Goal: Learn about a topic

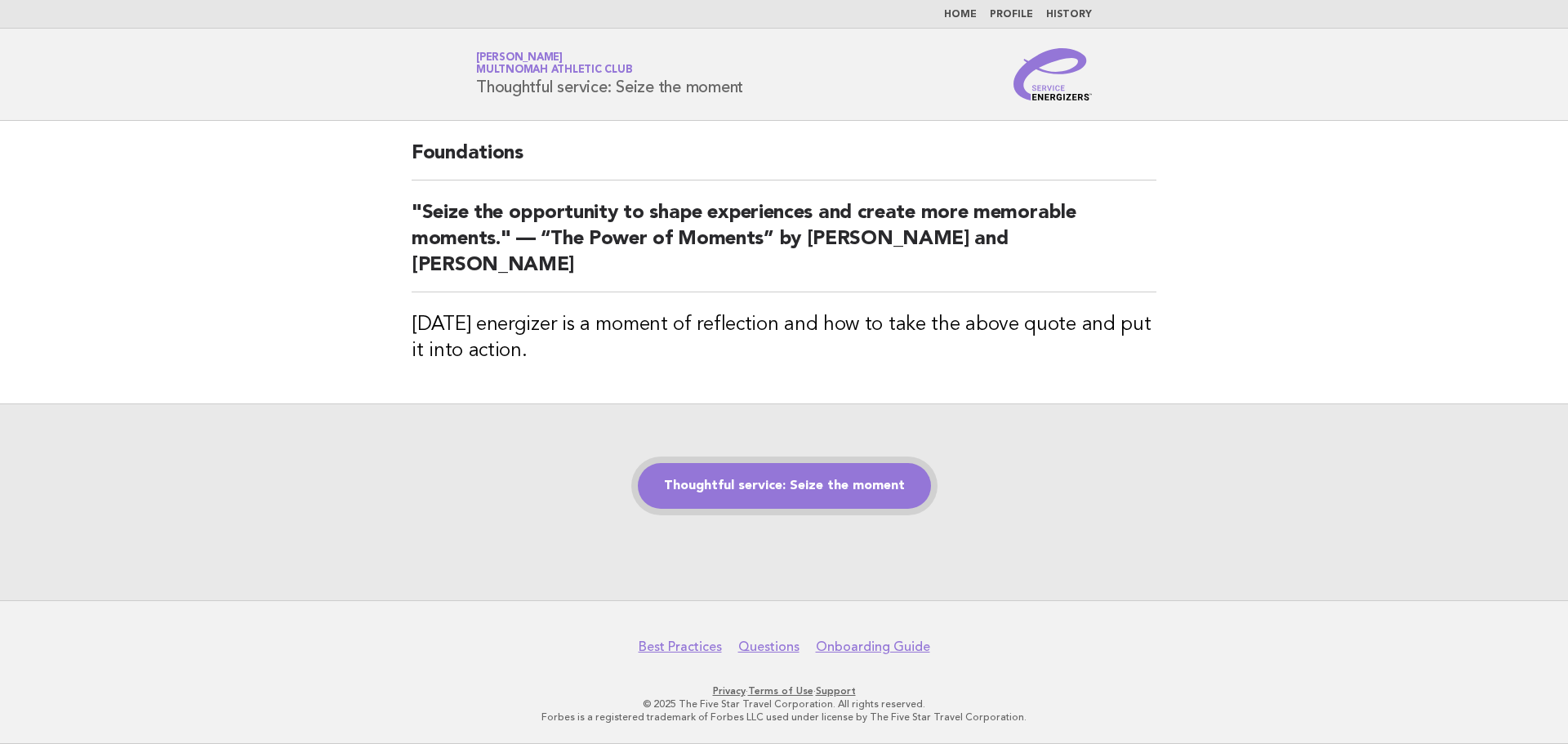
click at [756, 469] on link "Thoughtful service: Seize the moment" at bounding box center [785, 486] width 293 height 46
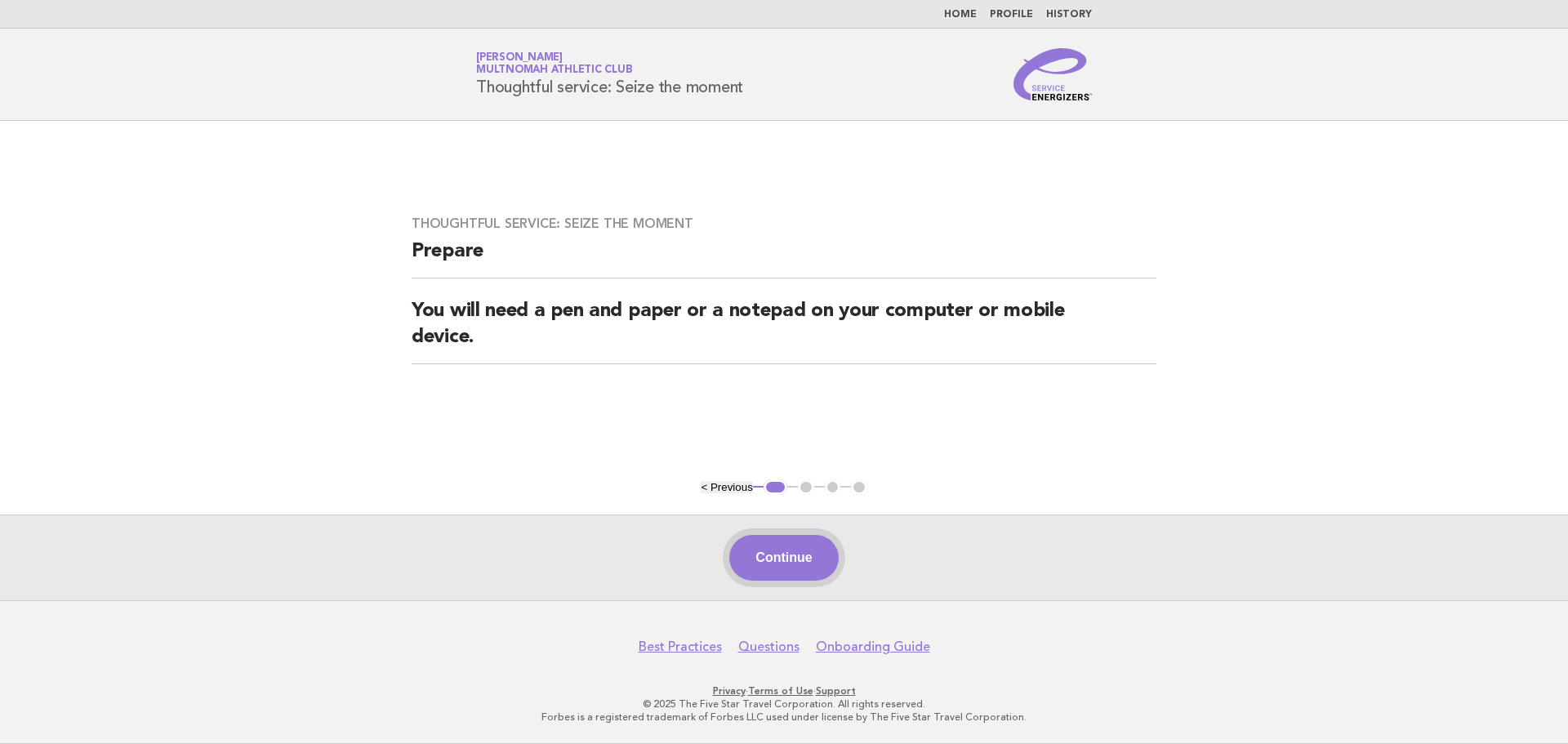
click at [791, 551] on button "Continue" at bounding box center [783, 558] width 109 height 46
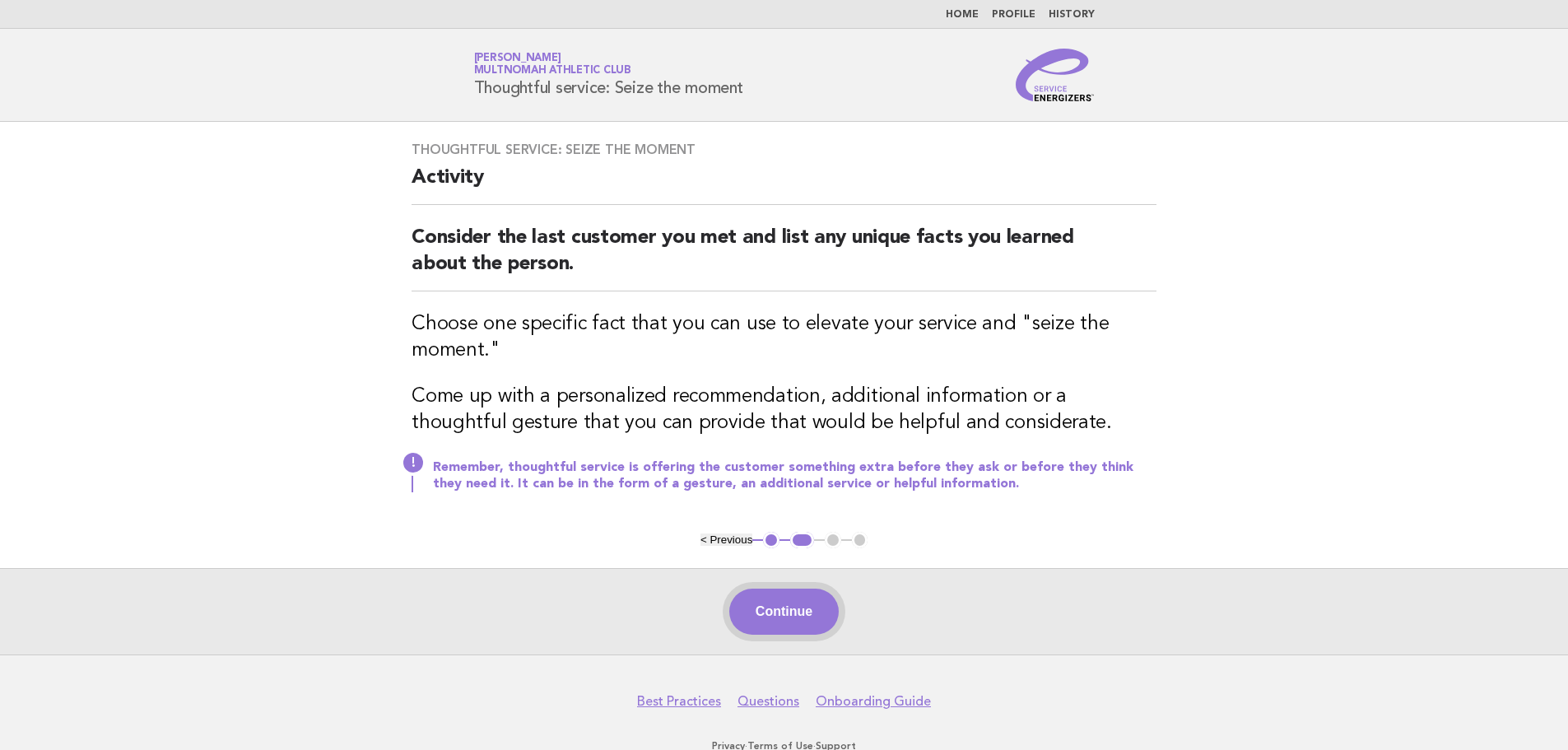
click at [778, 616] on button "Continue" at bounding box center [784, 612] width 110 height 46
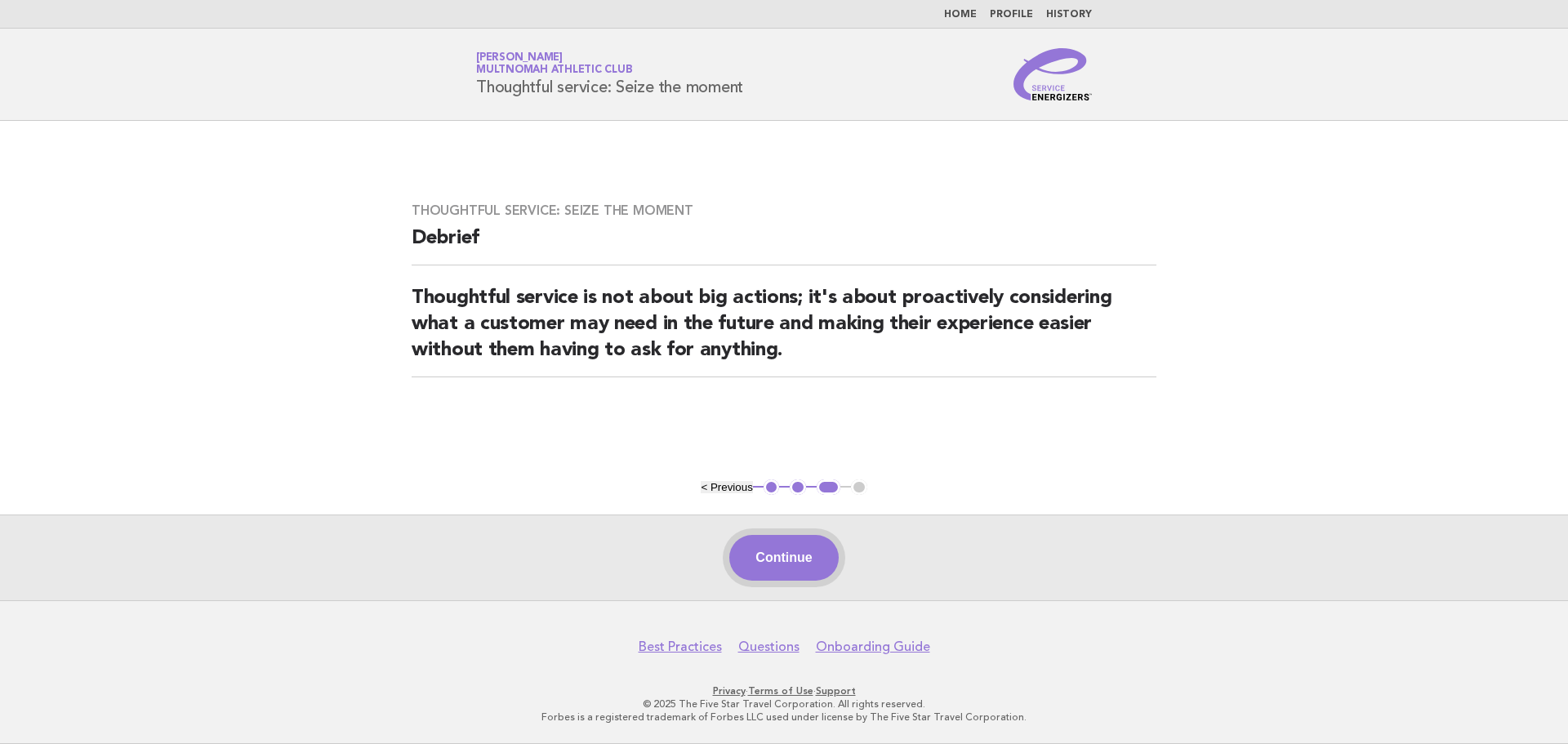
click at [772, 536] on button "Continue" at bounding box center [783, 558] width 109 height 46
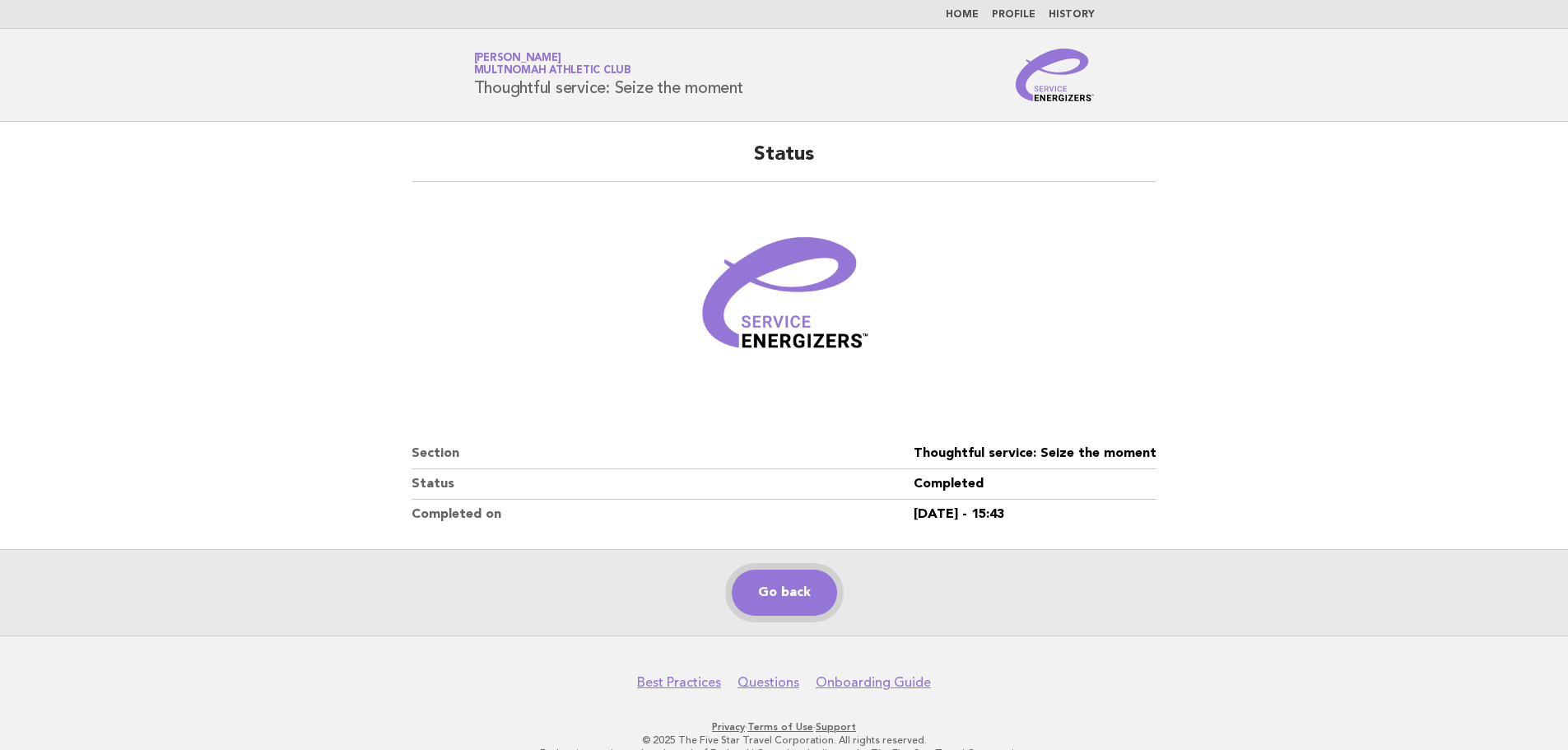
click at [796, 596] on link "Go back" at bounding box center [785, 592] width 106 height 46
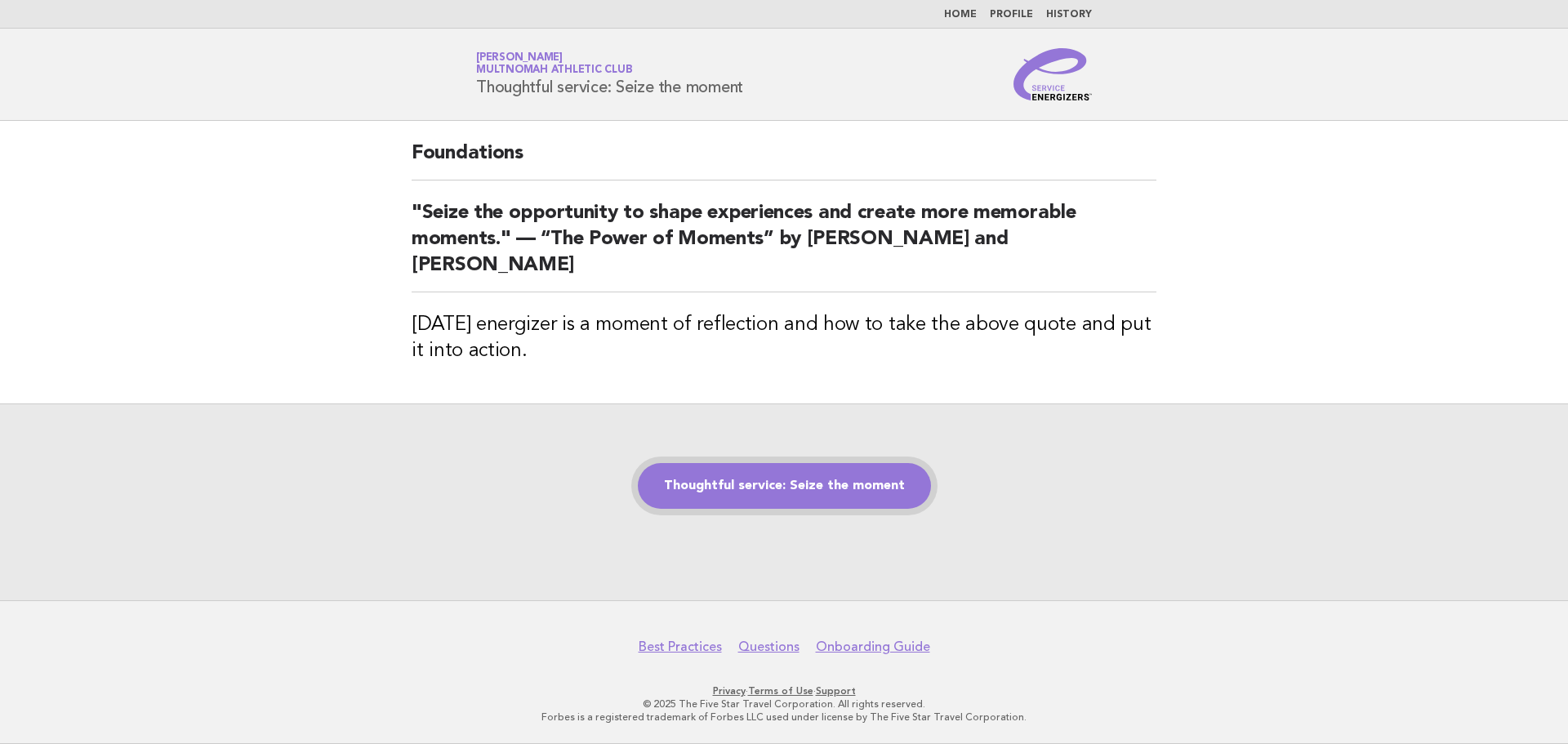
click at [859, 466] on link "Thoughtful service: Seize the moment" at bounding box center [785, 486] width 293 height 46
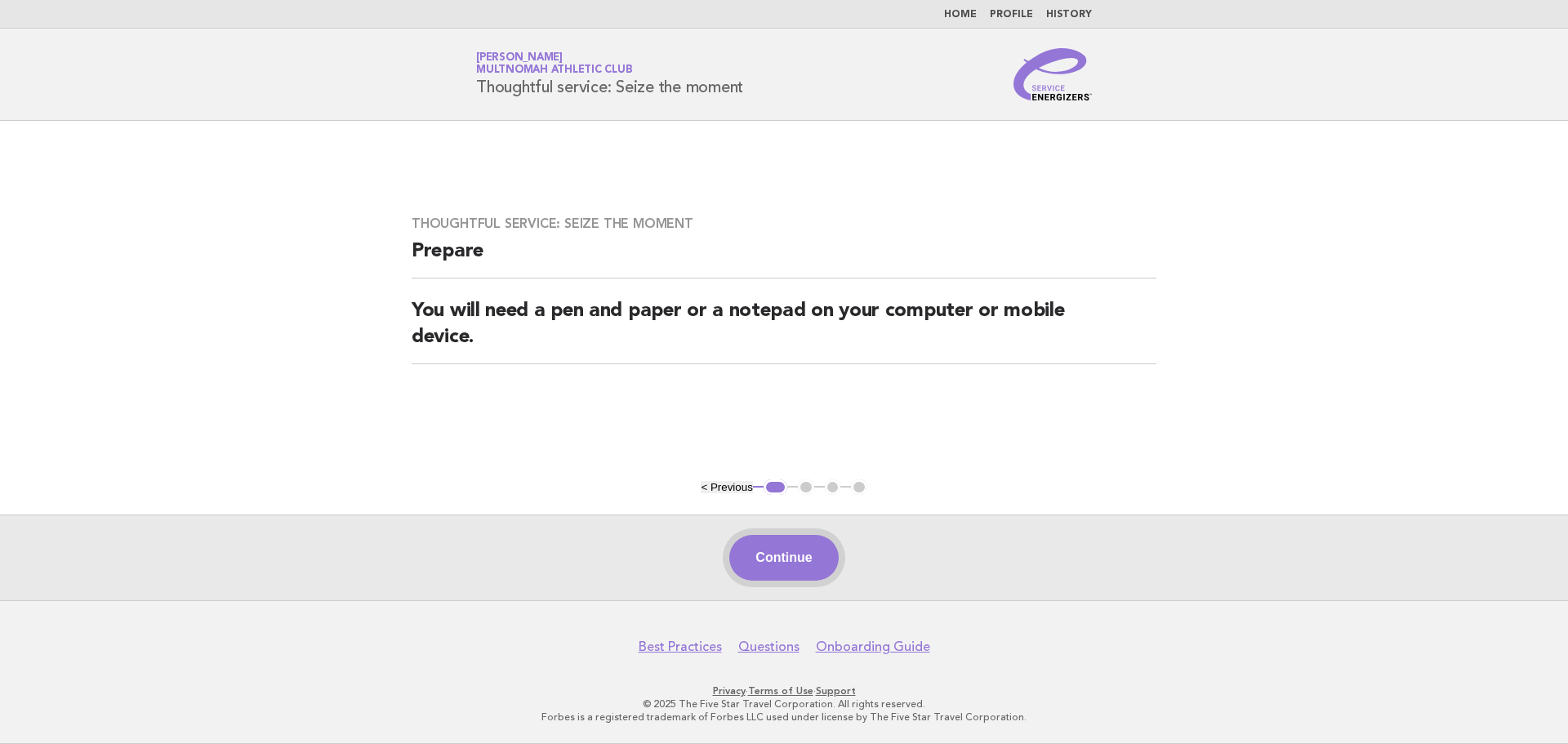
click at [802, 568] on button "Continue" at bounding box center [783, 558] width 109 height 46
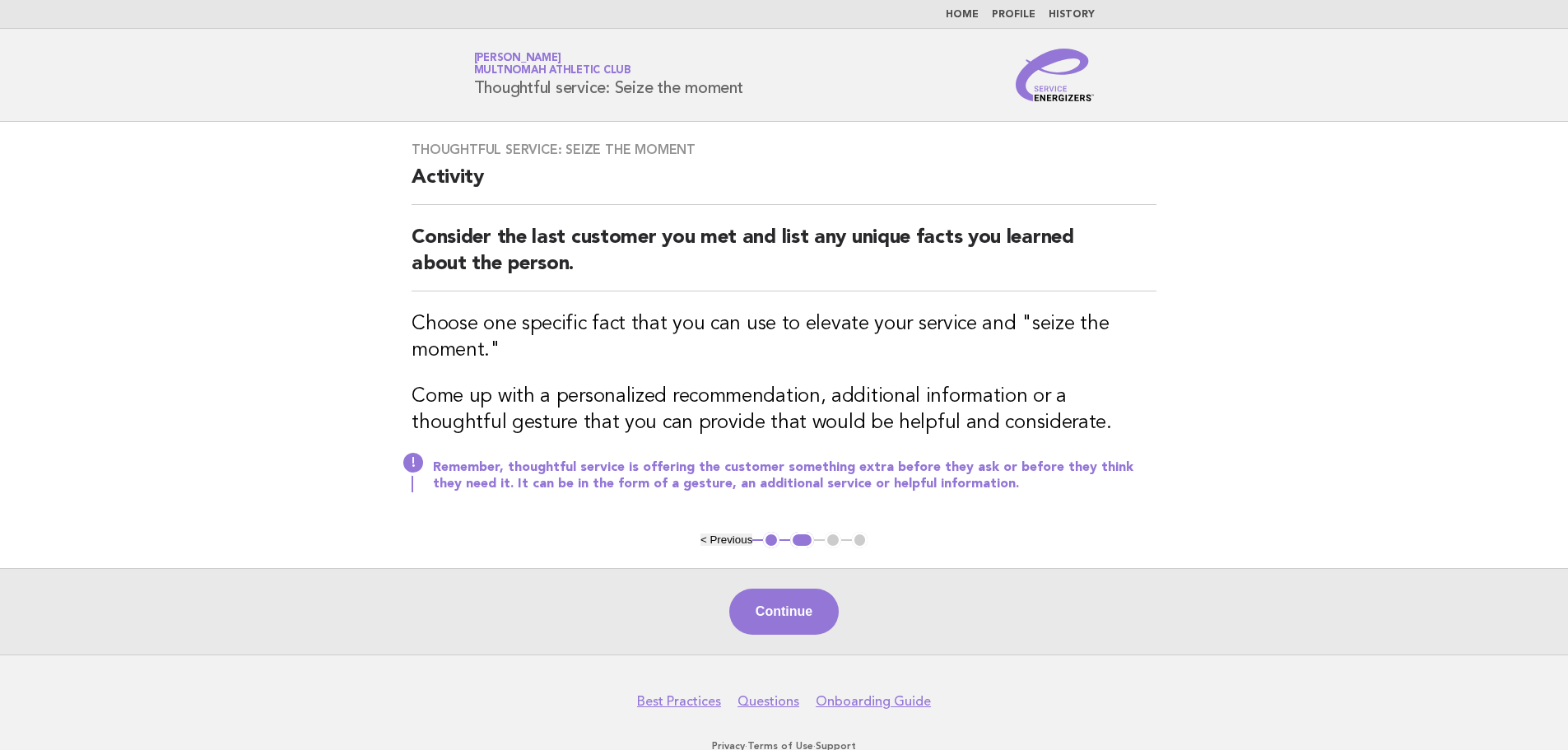
click at [786, 610] on button "Continue" at bounding box center [784, 612] width 110 height 46
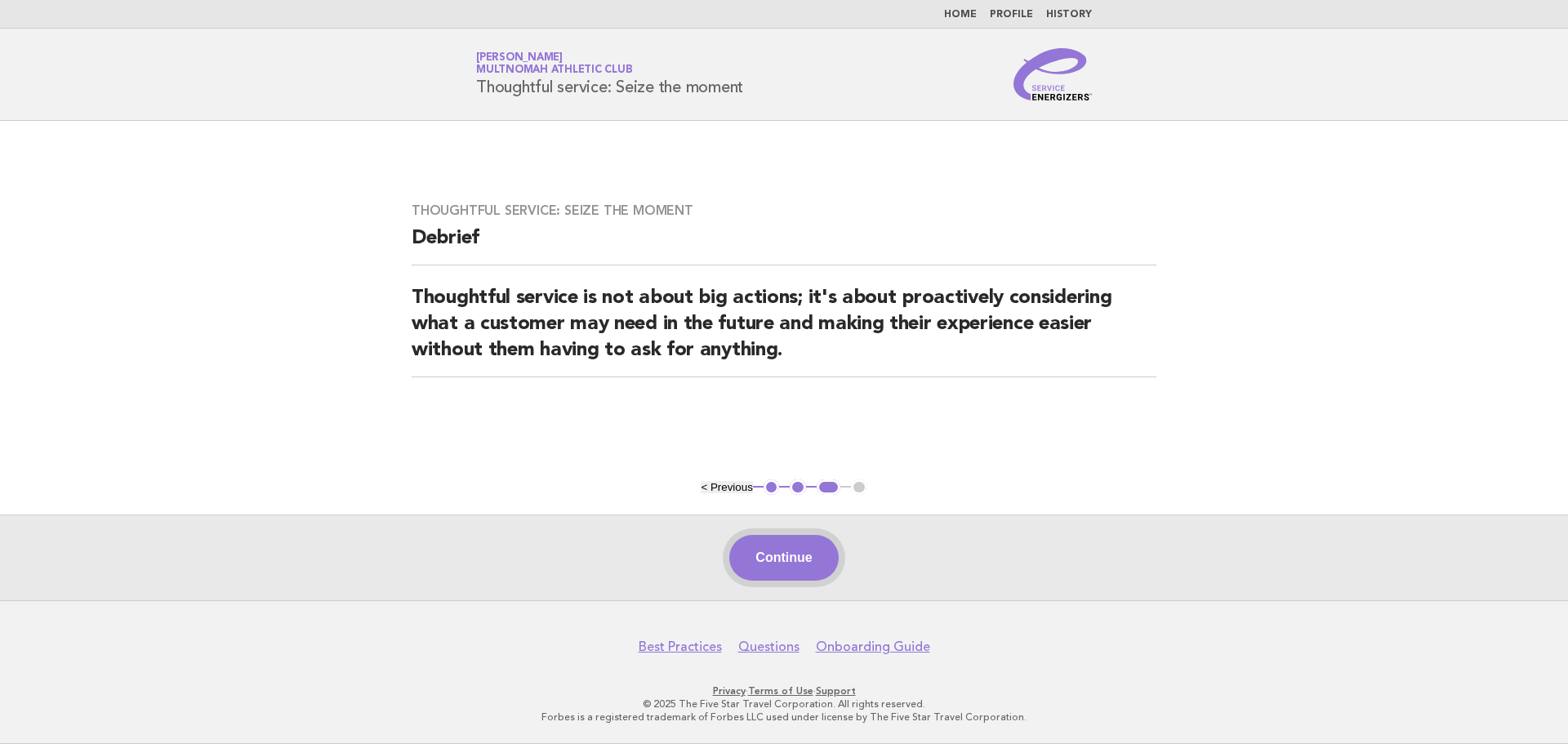
click at [756, 558] on button "Continue" at bounding box center [783, 558] width 109 height 46
